Goal: Communication & Community: Connect with others

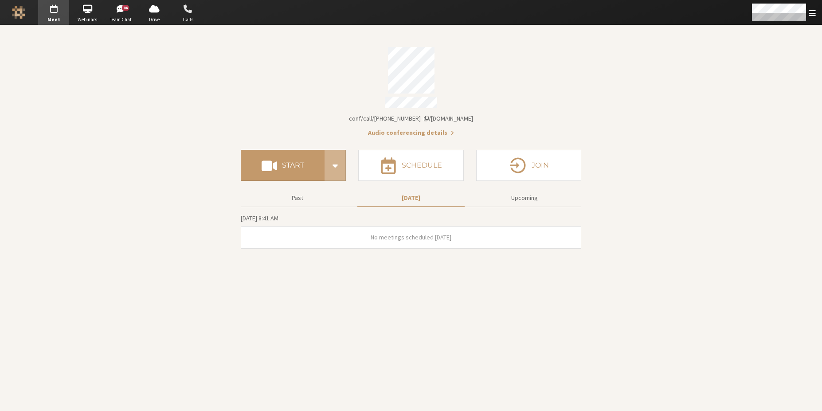
click at [196, 15] on span "button" at bounding box center [187, 9] width 31 height 14
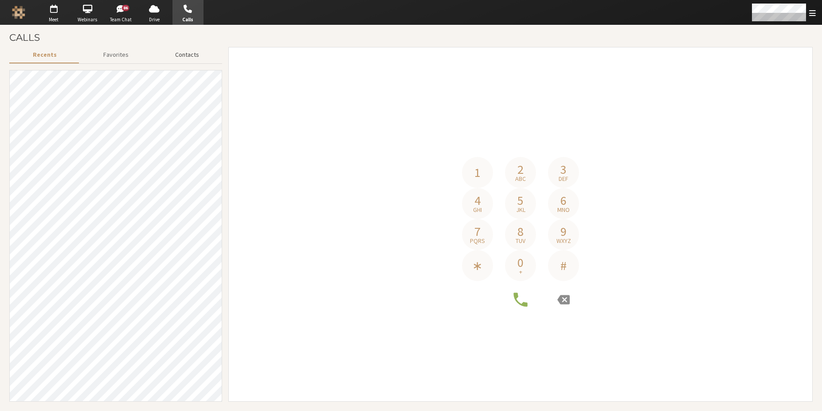
click at [191, 57] on button "Contacts" at bounding box center [187, 55] width 70 height 16
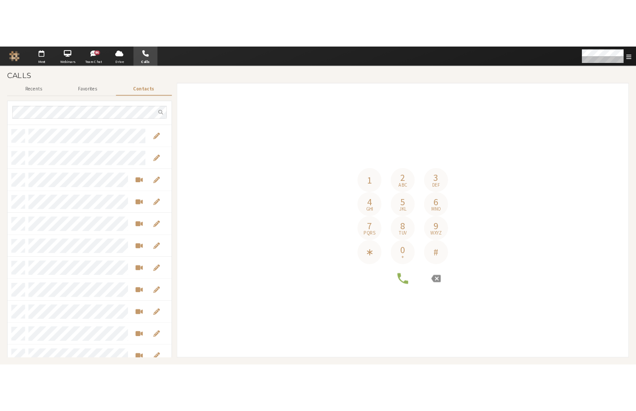
scroll to position [1049, 0]
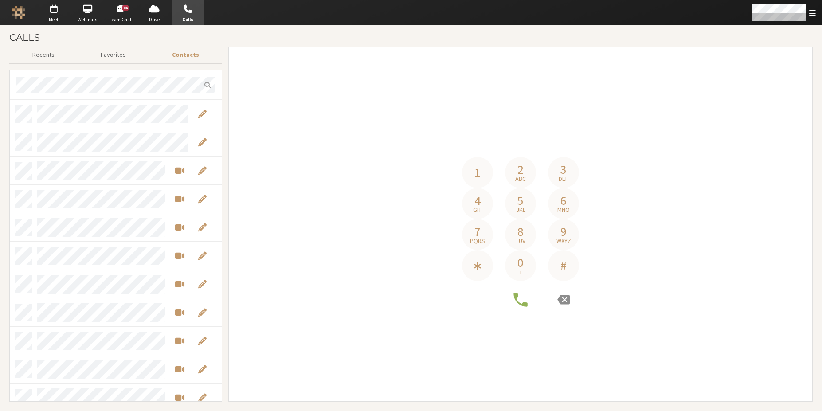
click at [595, 96] on div "1 2 abc 3 def 4 ghi 5 jkl 6 mno 7 pqrs 8 tuv 9 wxyz ∗ 0 + #" at bounding box center [520, 224] width 571 height 341
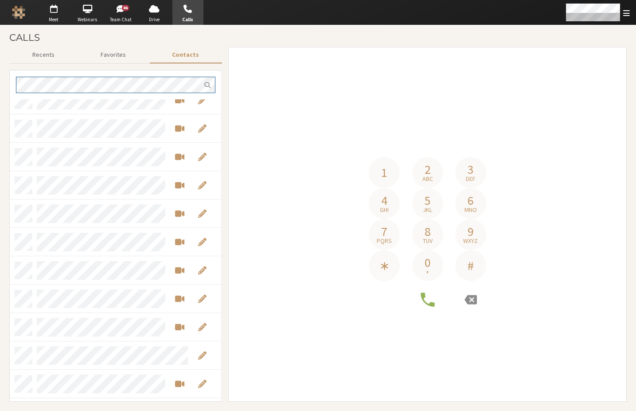
scroll to position [0, 0]
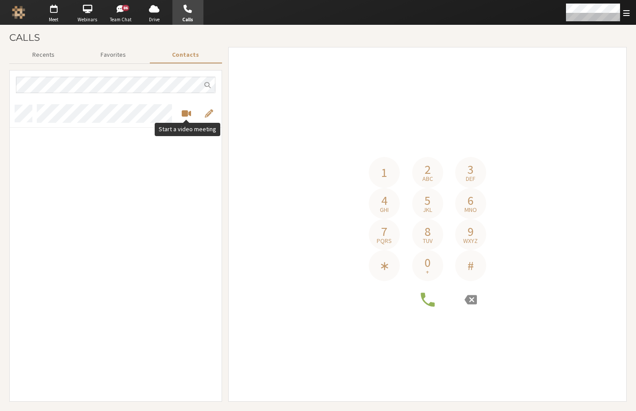
click at [187, 112] on span "Start a video meeting" at bounding box center [186, 113] width 9 height 10
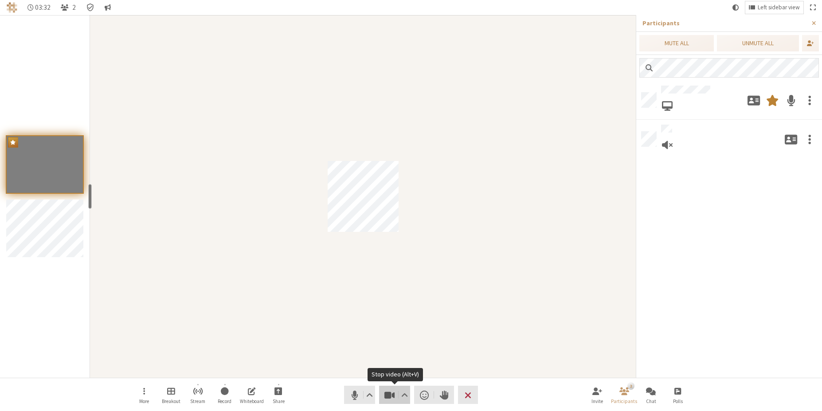
click at [382, 390] on button "Video" at bounding box center [394, 395] width 31 height 18
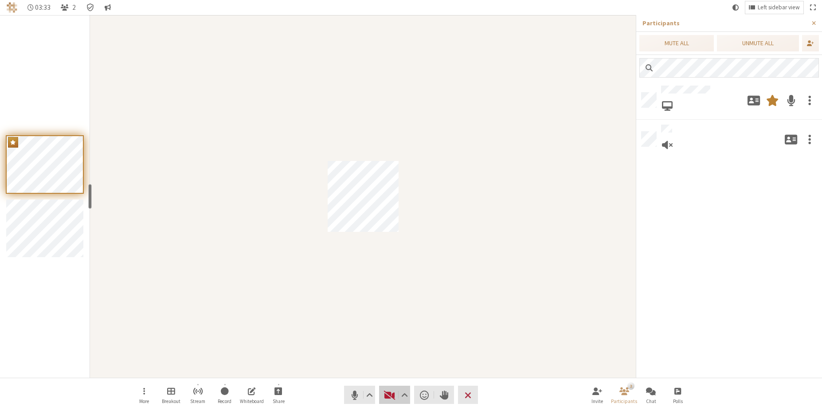
click at [382, 390] on button "Video" at bounding box center [394, 395] width 31 height 18
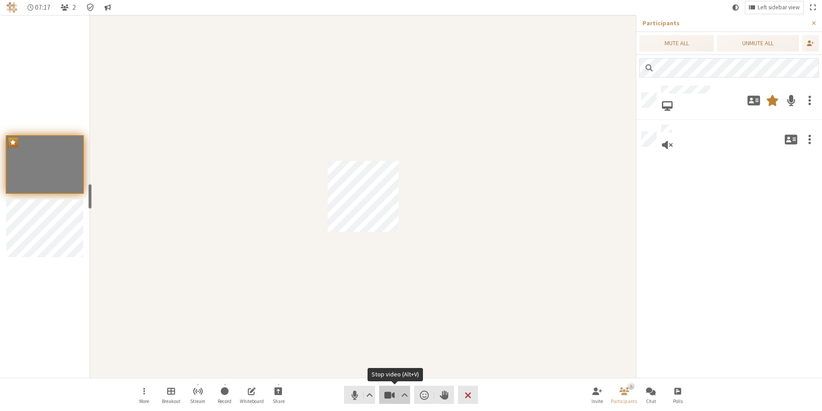
click at [385, 401] on span "Stop video (Alt+V)" at bounding box center [389, 395] width 12 height 12
